Goal: Information Seeking & Learning: Learn about a topic

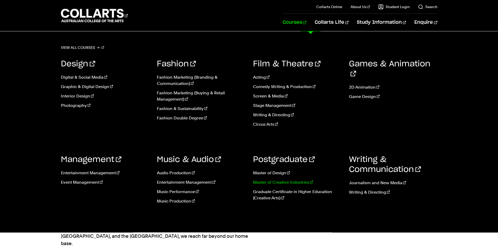
click at [281, 182] on link "Master of Creative Industries" at bounding box center [297, 182] width 88 height 6
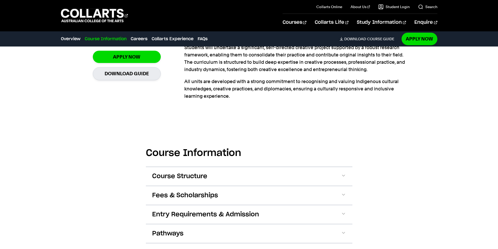
scroll to position [235, 0]
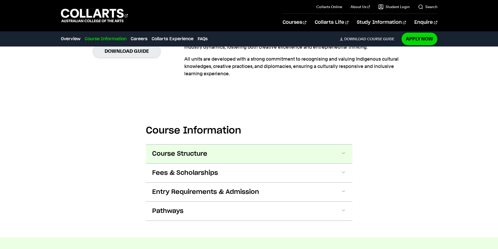
click at [270, 158] on button "Course Structure" at bounding box center [249, 154] width 207 height 19
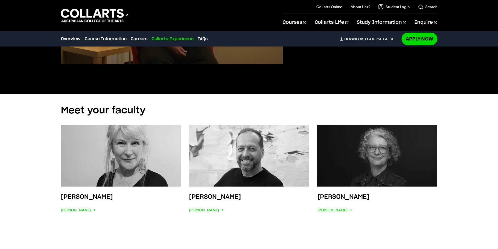
scroll to position [1614, 0]
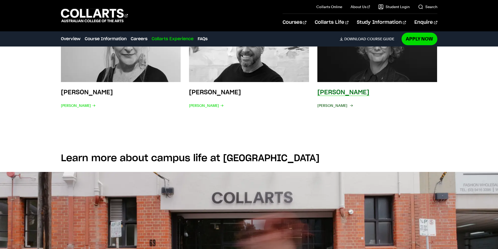
click at [335, 102] on span "Jenni Woods" at bounding box center [334, 105] width 35 height 7
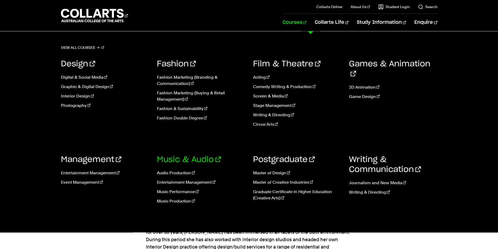
click at [190, 159] on link "Music & Audio" at bounding box center [189, 160] width 64 height 8
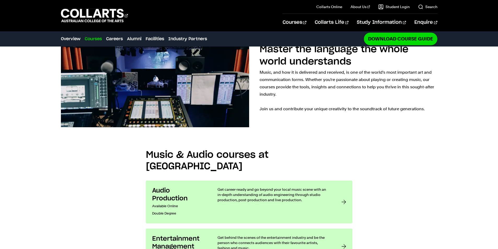
scroll to position [418, 0]
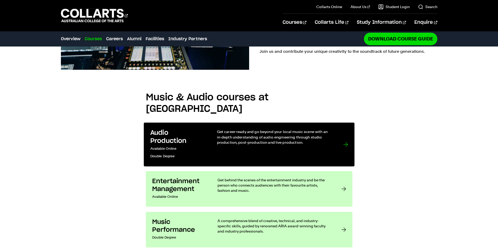
click at [345, 129] on div at bounding box center [345, 144] width 5 height 31
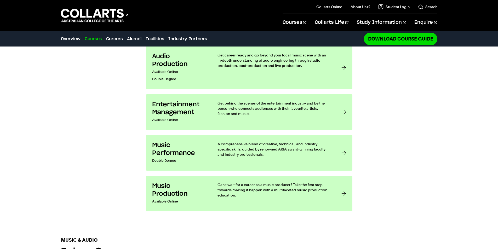
scroll to position [417, 0]
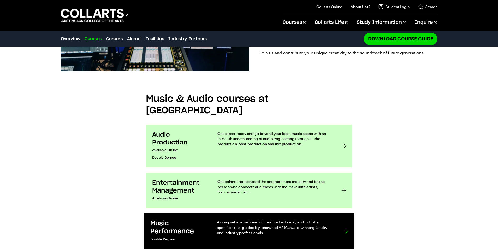
click at [345, 220] on div at bounding box center [345, 232] width 5 height 24
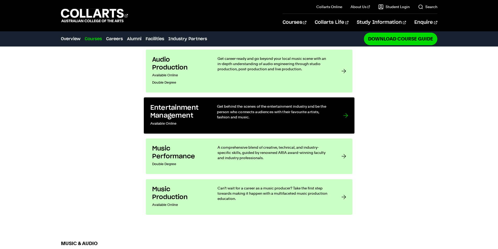
scroll to position [494, 0]
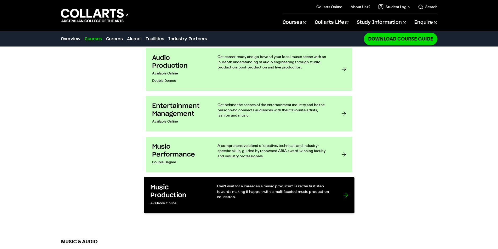
click at [341, 177] on link "Music Production Available Online Can’t wait for a career as a music producer? …" at bounding box center [249, 195] width 211 height 36
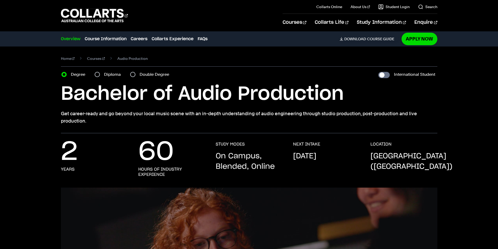
scroll to position [26, 0]
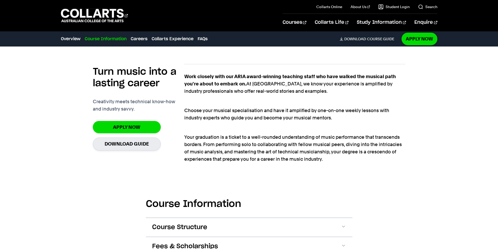
scroll to position [418, 0]
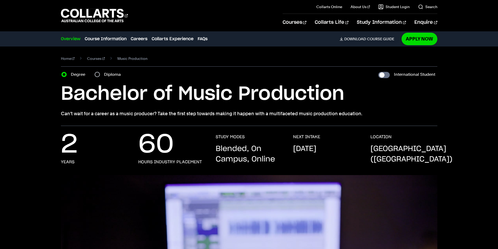
click at [74, 39] on link "Overview" at bounding box center [71, 39] width 20 height 6
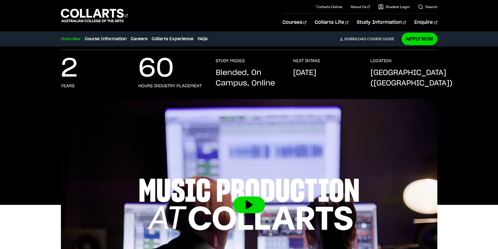
scroll to position [79, 0]
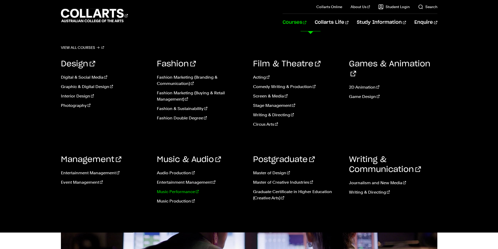
click at [178, 191] on link "Music Performance" at bounding box center [201, 192] width 88 height 6
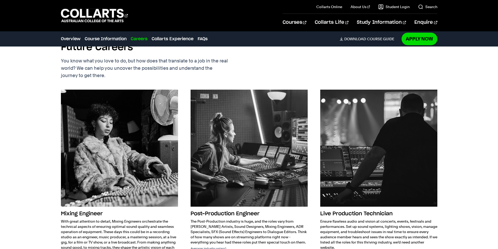
scroll to position [758, 0]
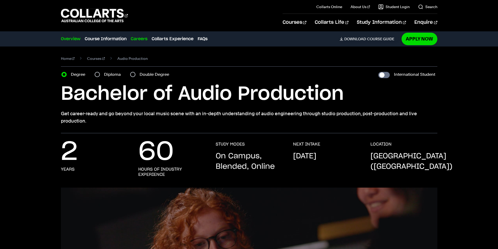
click at [137, 38] on link "Careers" at bounding box center [139, 39] width 17 height 6
click at [68, 38] on link "Overview" at bounding box center [71, 39] width 20 height 6
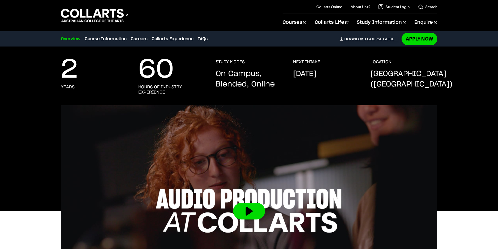
scroll to position [87, 0]
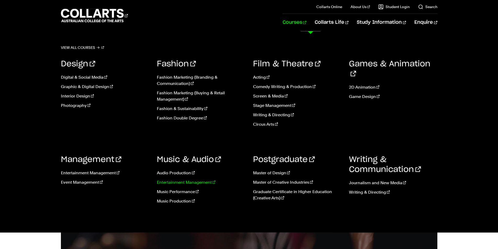
click at [187, 182] on link "Entertainment Management" at bounding box center [201, 182] width 88 height 6
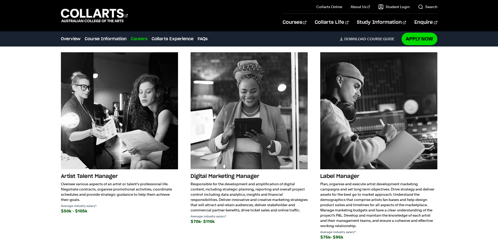
scroll to position [967, 0]
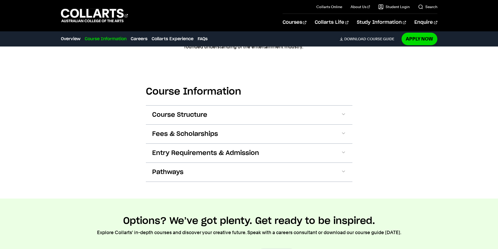
scroll to position [680, 0]
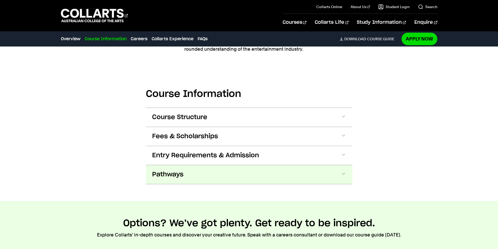
click at [189, 165] on button "Pathways" at bounding box center [249, 174] width 207 height 19
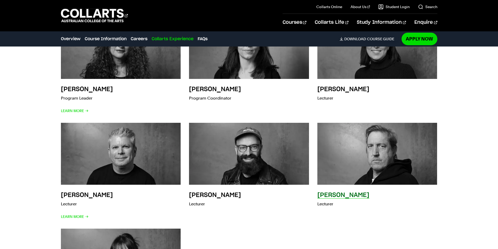
scroll to position [1934, 0]
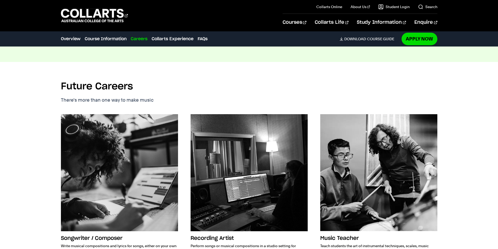
scroll to position [732, 0]
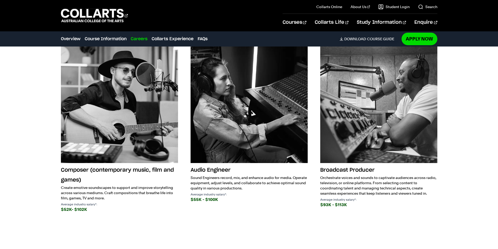
scroll to position [915, 0]
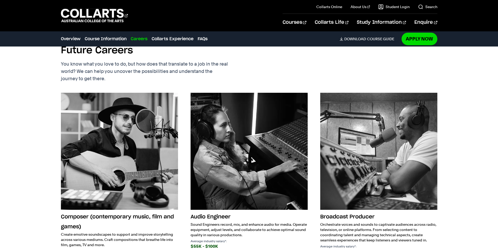
scroll to position [889, 0]
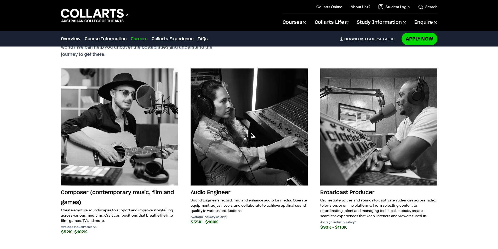
click at [338, 188] on h3 "Broadcast Producer" at bounding box center [378, 193] width 117 height 10
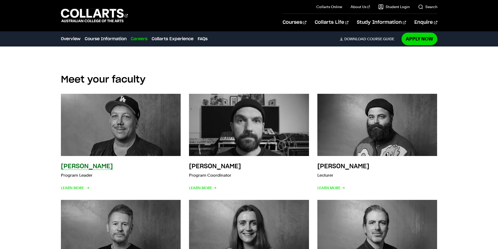
scroll to position [1098, 0]
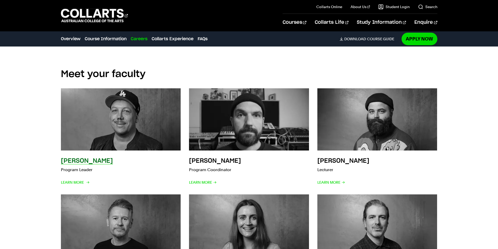
click at [93, 158] on h3 "[PERSON_NAME]" at bounding box center [87, 161] width 52 height 6
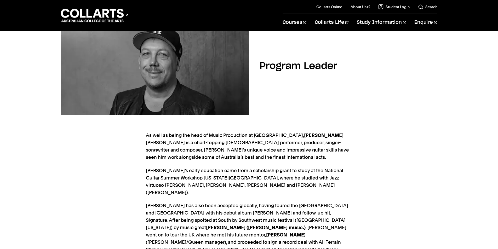
scroll to position [26, 0]
